Goal: Task Accomplishment & Management: Complete application form

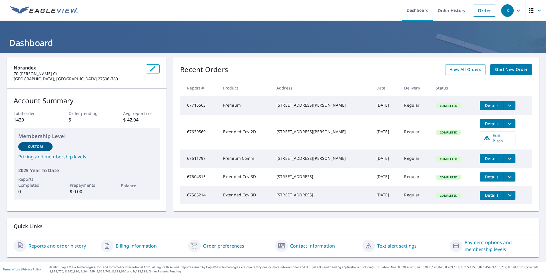
click at [495, 67] on span "Start New Order" at bounding box center [511, 69] width 33 height 7
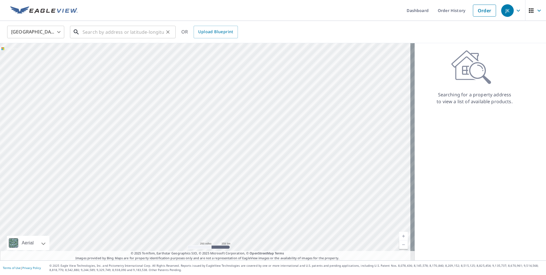
click at [88, 32] on input "text" at bounding box center [123, 32] width 81 height 16
paste input "[STREET_ADDRESS][PERSON_NAME] 23917"
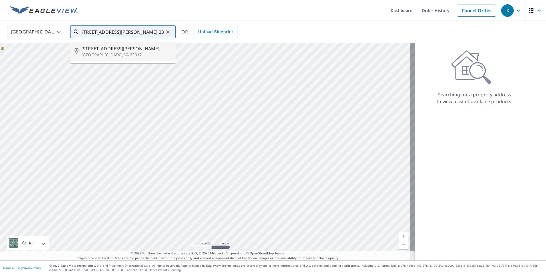
click at [92, 51] on span "[STREET_ADDRESS][PERSON_NAME]" at bounding box center [126, 48] width 90 height 7
type input "[STREET_ADDRESS][PERSON_NAME]"
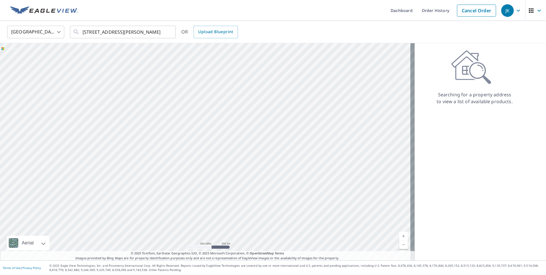
scroll to position [0, 0]
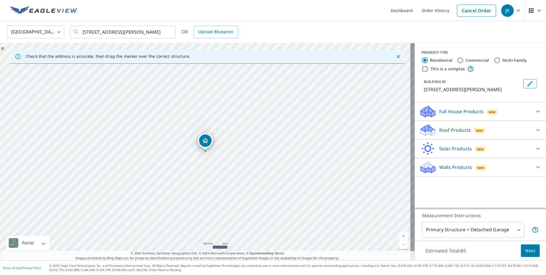
click at [442, 132] on p "Roof Products" at bounding box center [455, 130] width 32 height 7
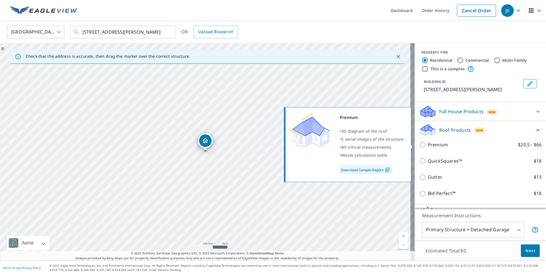
click at [419, 146] on input "Premium $20.5 - $66" at bounding box center [423, 144] width 9 height 7
checkbox input "true"
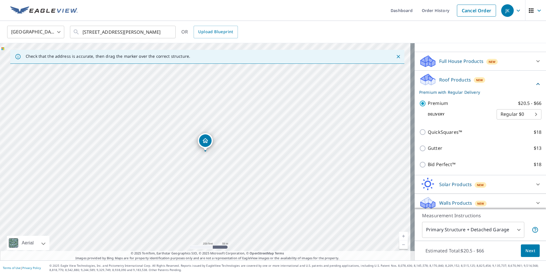
scroll to position [54, 0]
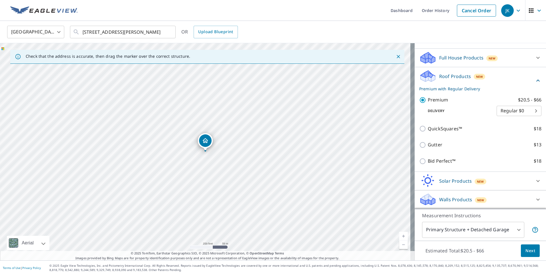
click at [527, 252] on span "Next" at bounding box center [531, 250] width 10 height 7
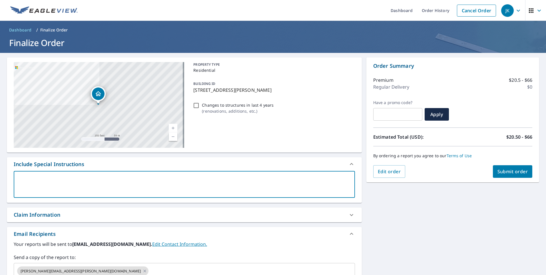
click at [27, 184] on textarea at bounding box center [184, 184] width 333 height 16
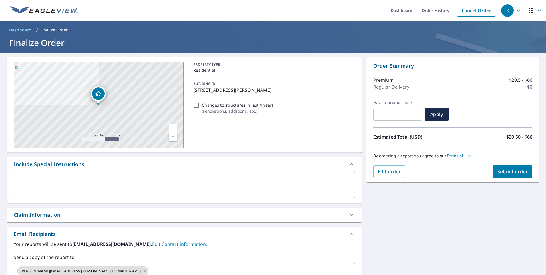
click at [48, 183] on textarea at bounding box center [184, 184] width 333 height 16
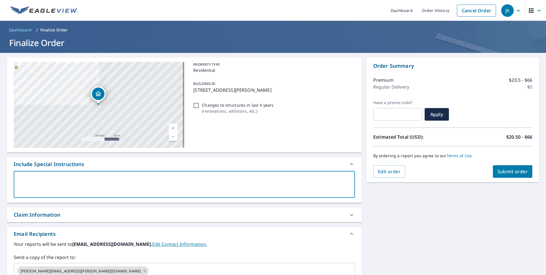
paste textarea "6/12 Pitch"
type textarea "6/12 Pitch"
type textarea "x"
checkbox input "true"
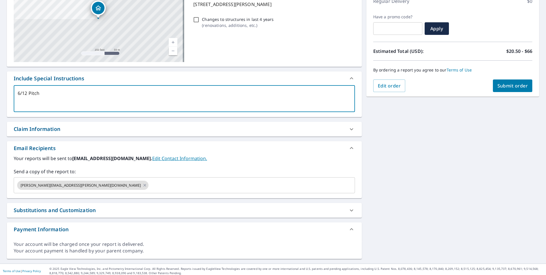
scroll to position [89, 0]
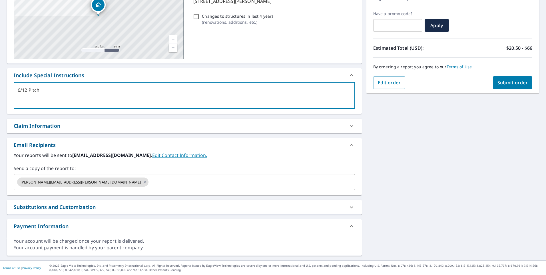
click at [94, 99] on textarea "6/12 Pitch" at bounding box center [184, 95] width 333 height 16
type textarea "6/12 Pitch"
click at [149, 184] on input "text" at bounding box center [246, 182] width 195 height 11
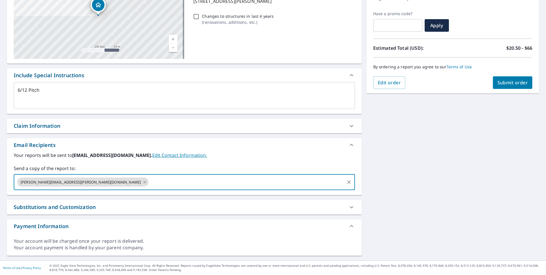
click at [149, 183] on input "text" at bounding box center [246, 182] width 195 height 11
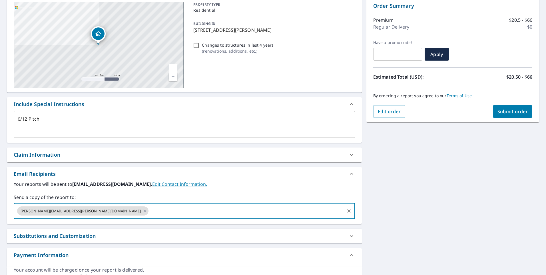
scroll to position [60, 0]
click at [504, 111] on span "Submit order" at bounding box center [513, 111] width 31 height 6
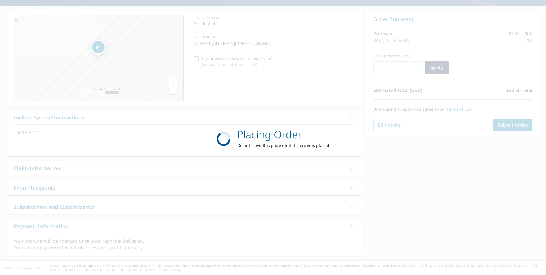
type textarea "x"
checkbox input "true"
